Goal: Task Accomplishment & Management: Manage account settings

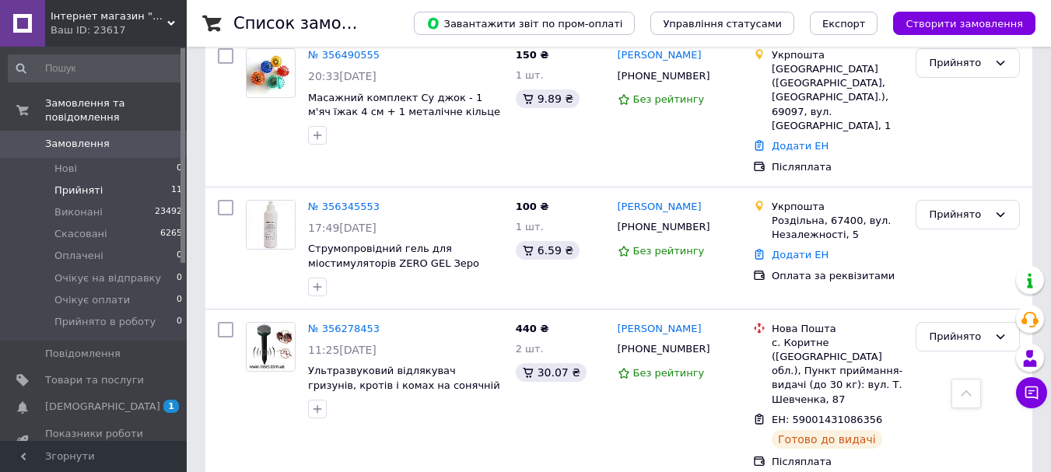
scroll to position [1343, 0]
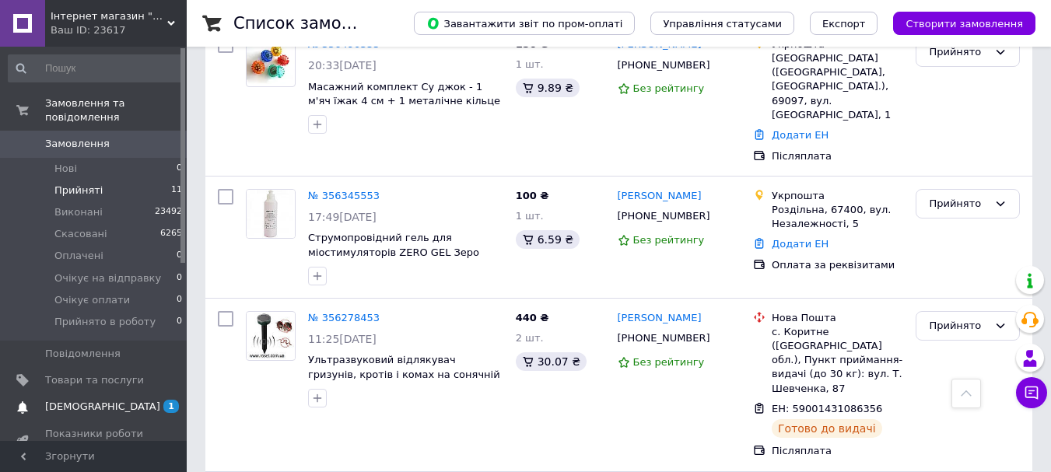
click at [134, 394] on link "[DEMOGRAPHIC_DATA] 1 0" at bounding box center [95, 407] width 191 height 26
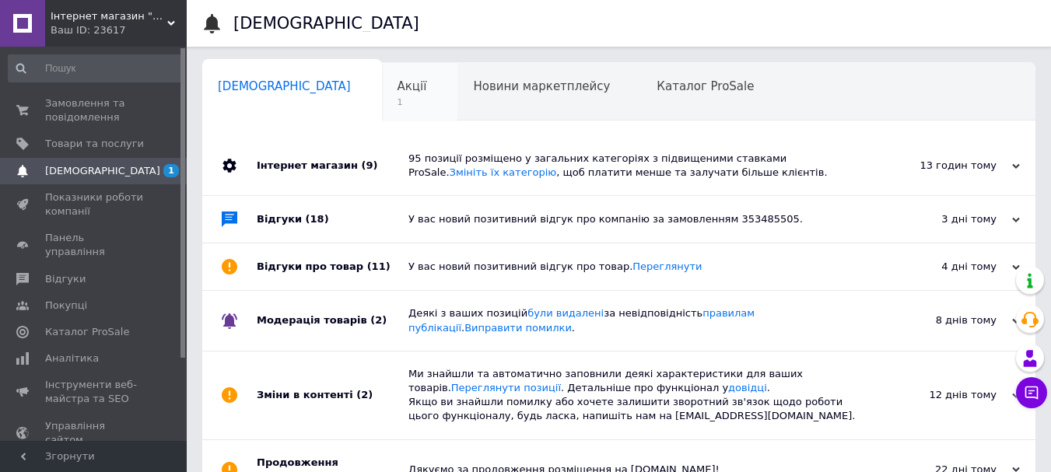
click at [398, 100] on span "1" at bounding box center [413, 102] width 30 height 12
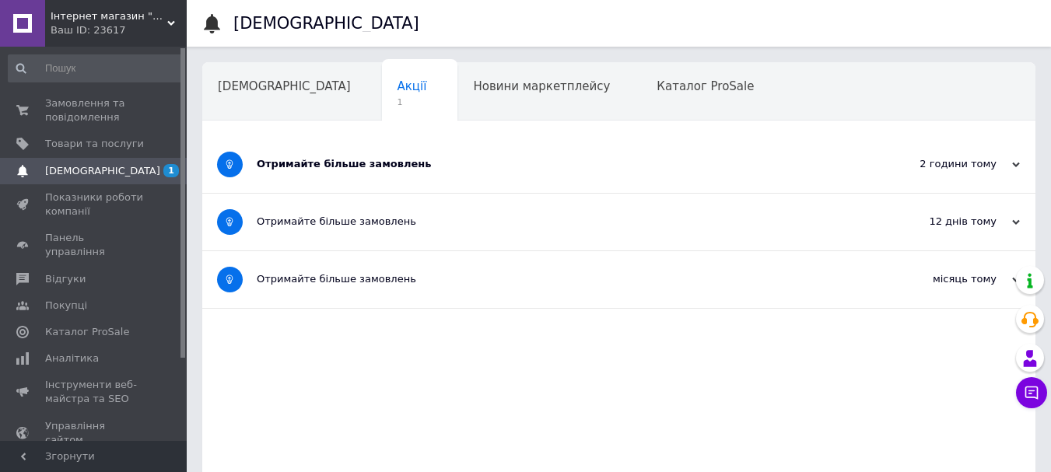
click at [426, 162] on div "Отримайте більше замовлень" at bounding box center [561, 164] width 608 height 14
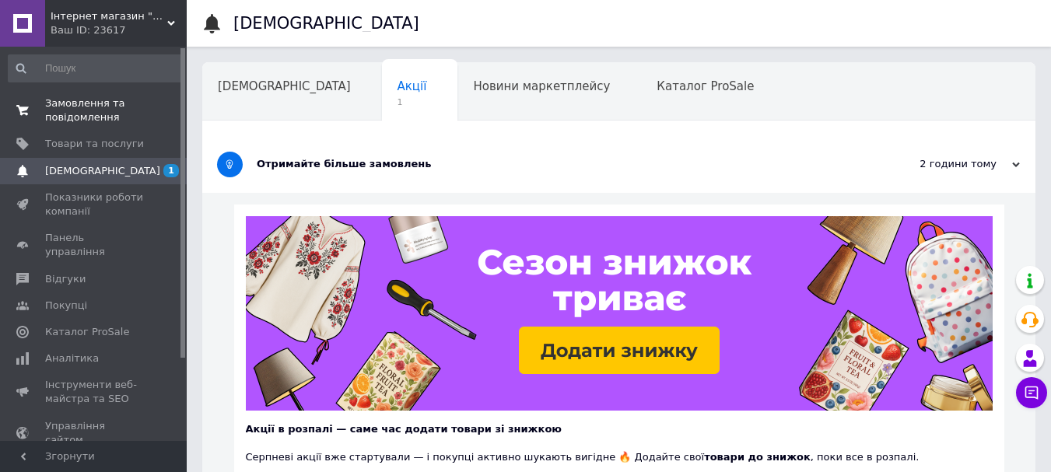
click at [98, 125] on link "Замовлення та повідомлення 0 0" at bounding box center [95, 110] width 191 height 40
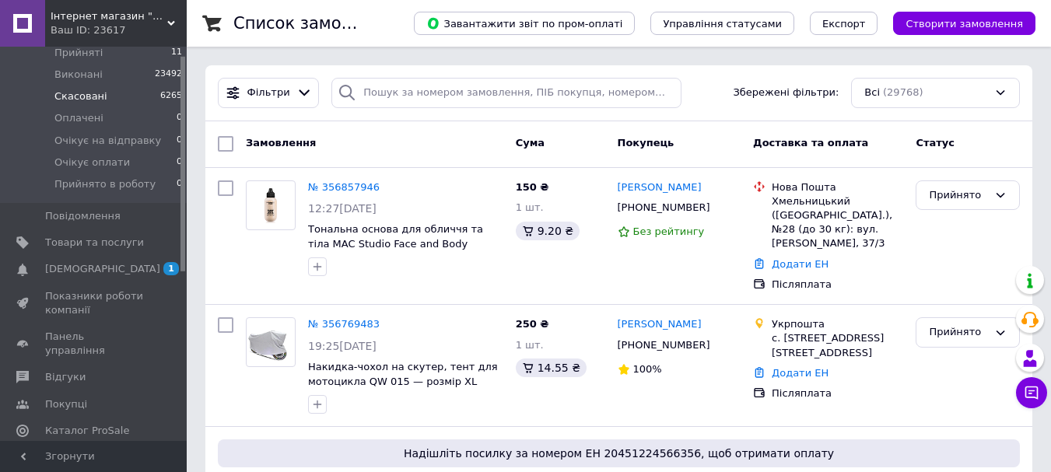
scroll to position [16, 0]
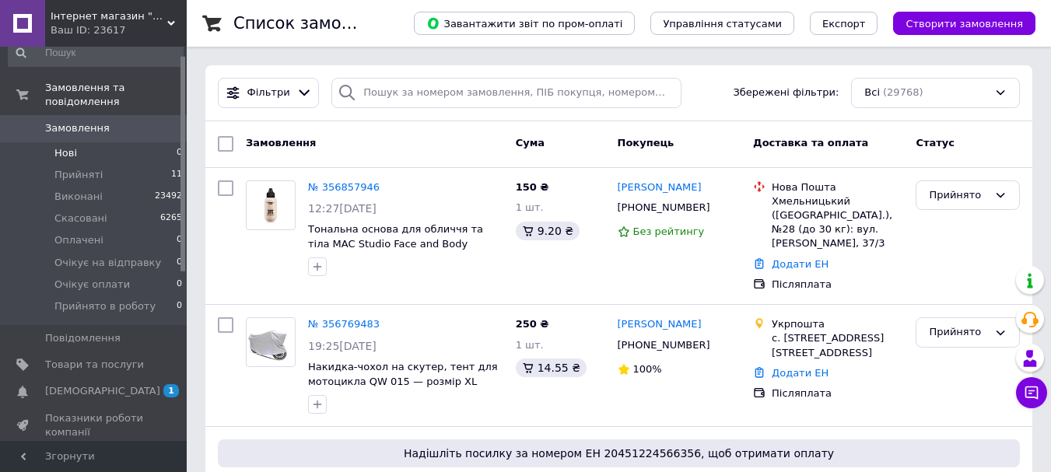
click at [67, 146] on span "Нові" at bounding box center [65, 153] width 23 height 14
